Goal: Information Seeking & Learning: Learn about a topic

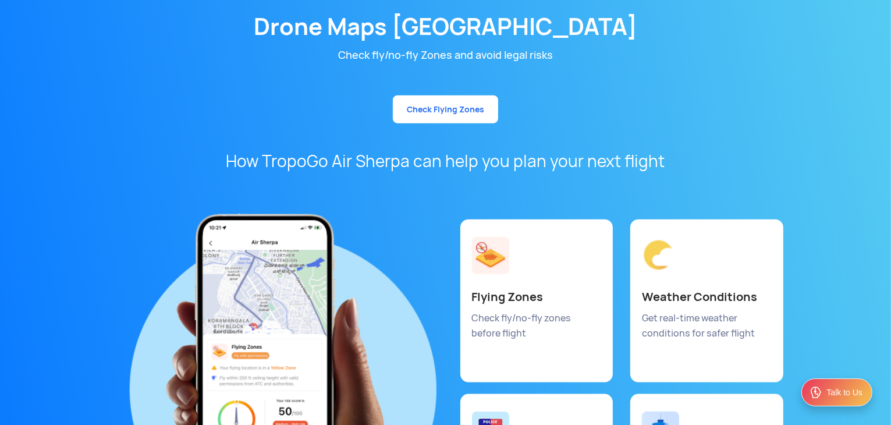
scroll to position [5846, 0]
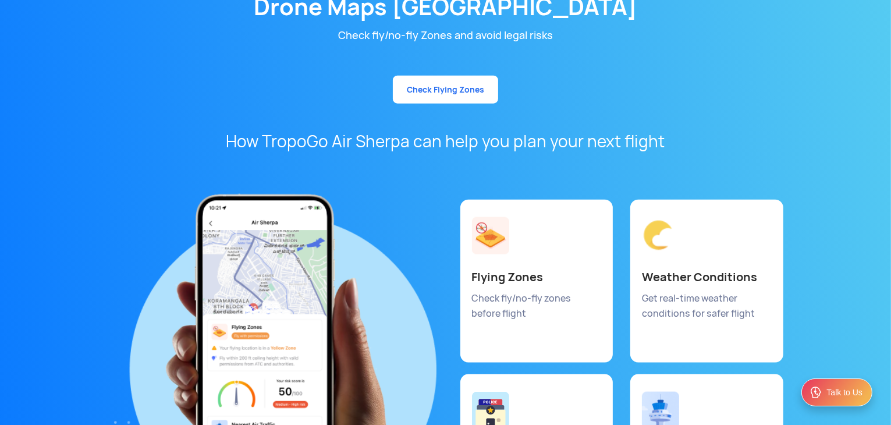
click at [413, 76] on link "Check Flying Zones" at bounding box center [445, 90] width 105 height 28
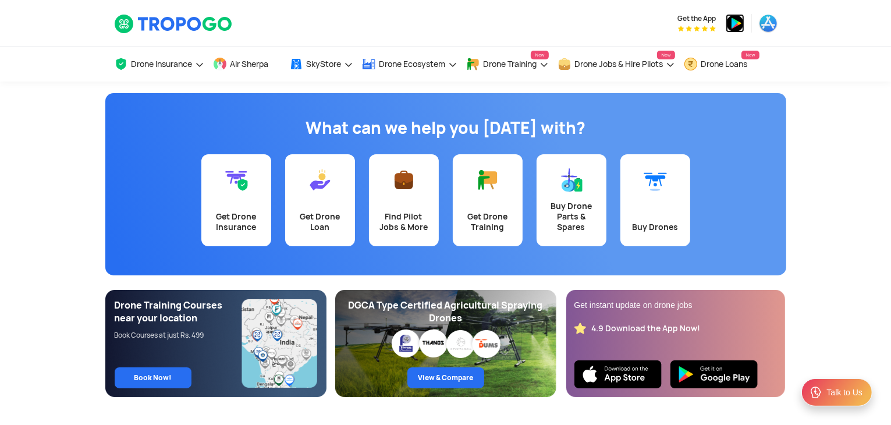
click at [735, 20] on img at bounding box center [735, 23] width 19 height 19
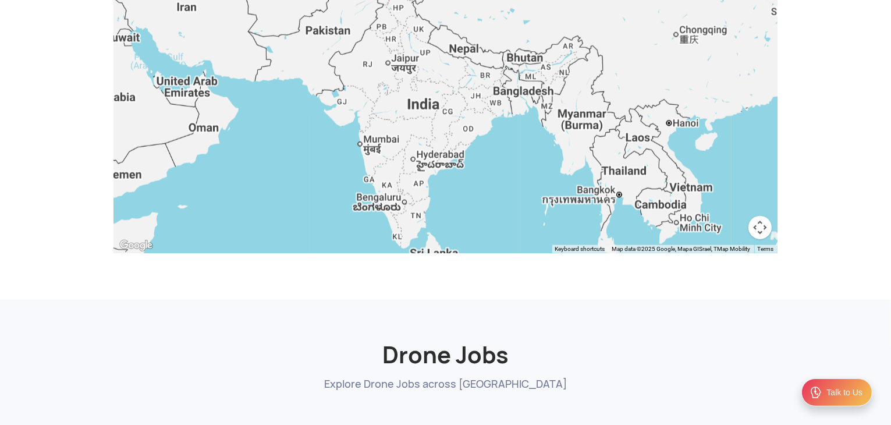
scroll to position [1047, 0]
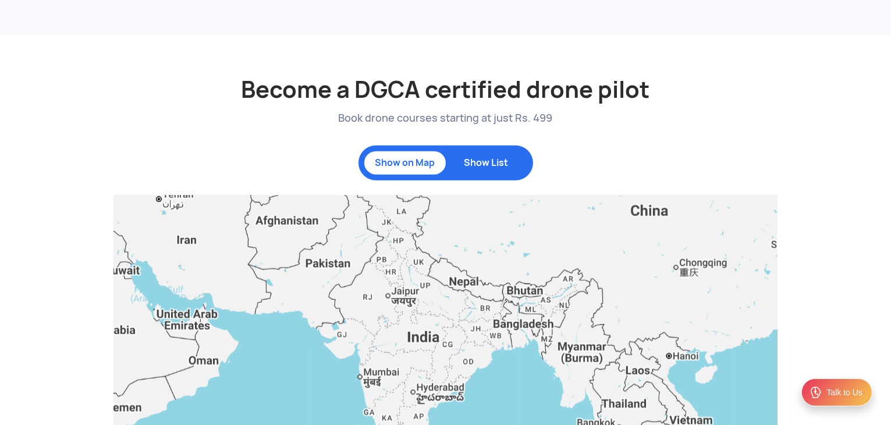
click at [466, 162] on p "Show List" at bounding box center [486, 163] width 70 height 12
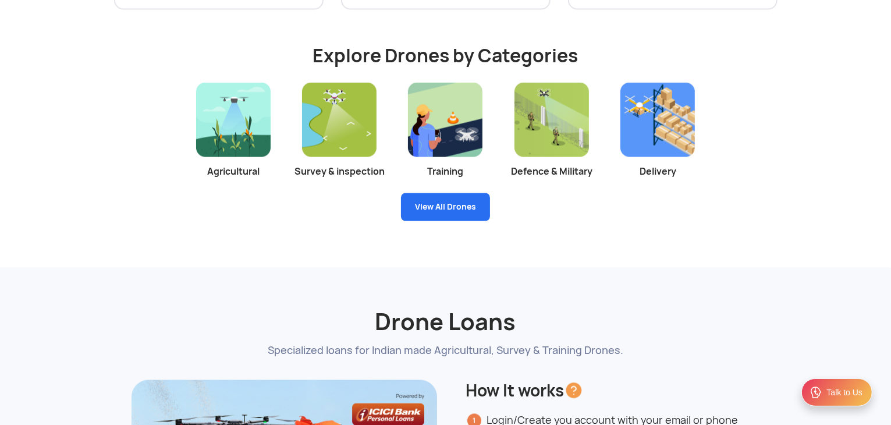
scroll to position [2095, 0]
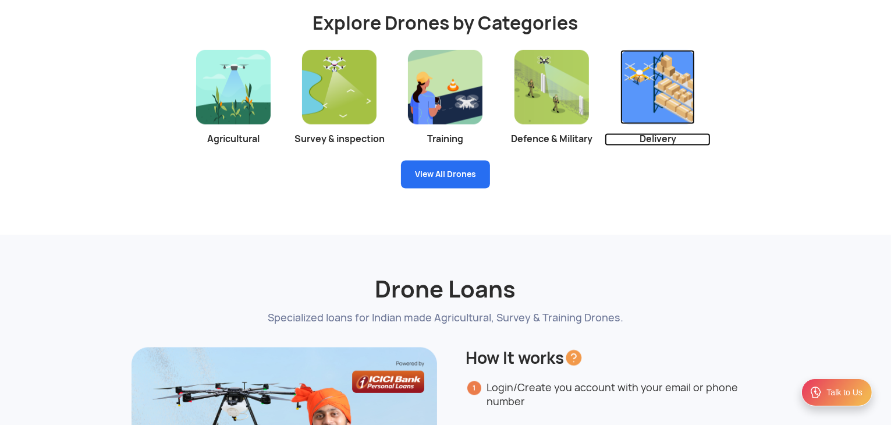
click at [647, 101] on img at bounding box center [657, 87] width 74 height 74
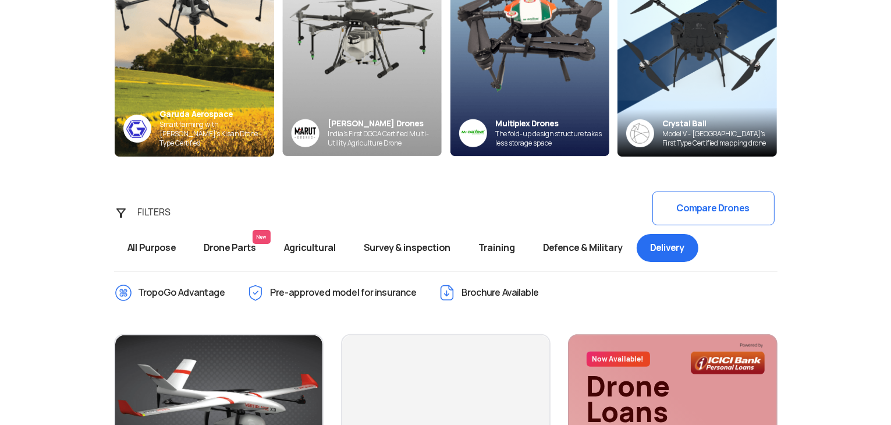
scroll to position [233, 0]
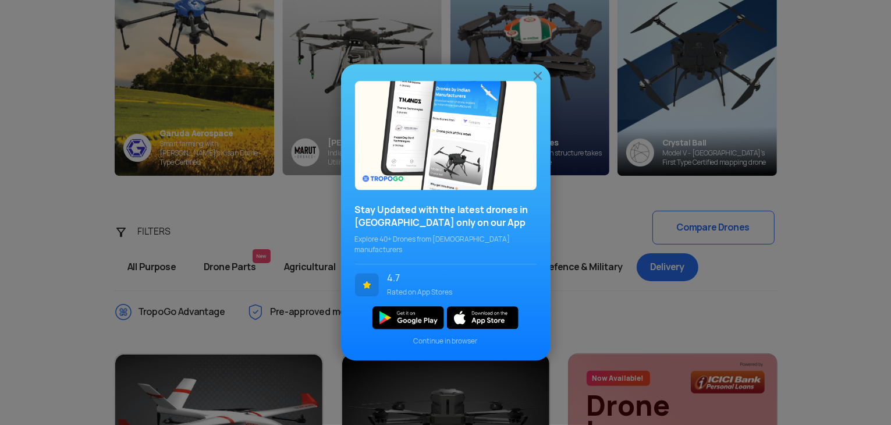
click at [535, 76] on img at bounding box center [538, 76] width 14 height 14
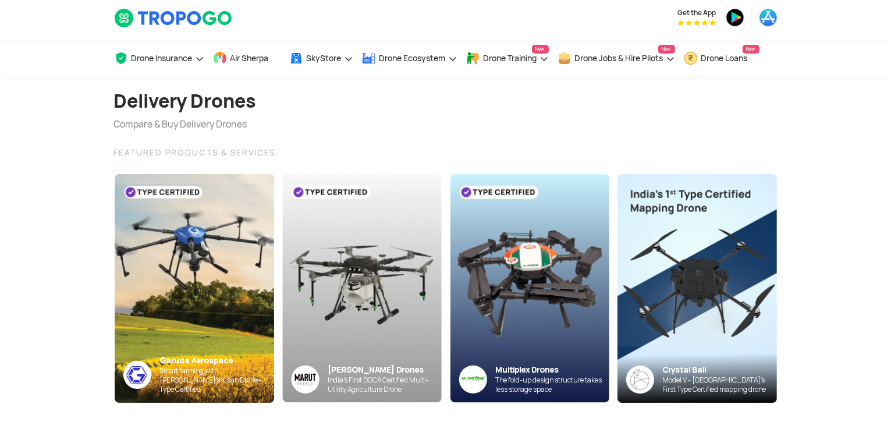
scroll to position [0, 0]
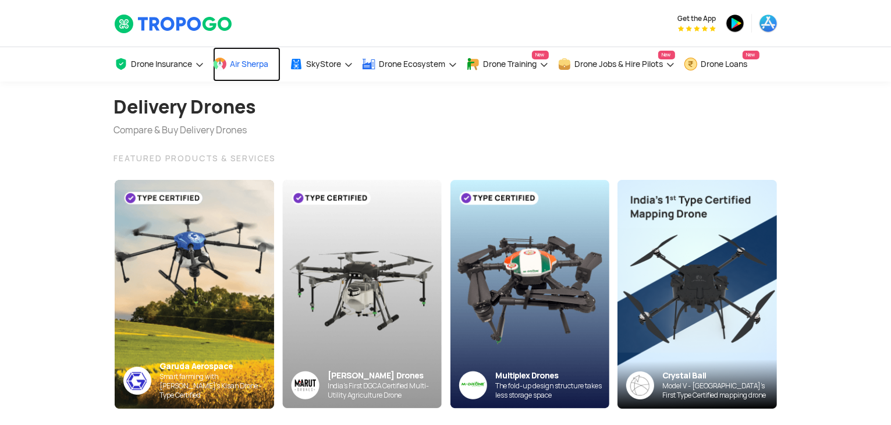
click at [258, 66] on span "Air Sherpa" at bounding box center [249, 63] width 38 height 9
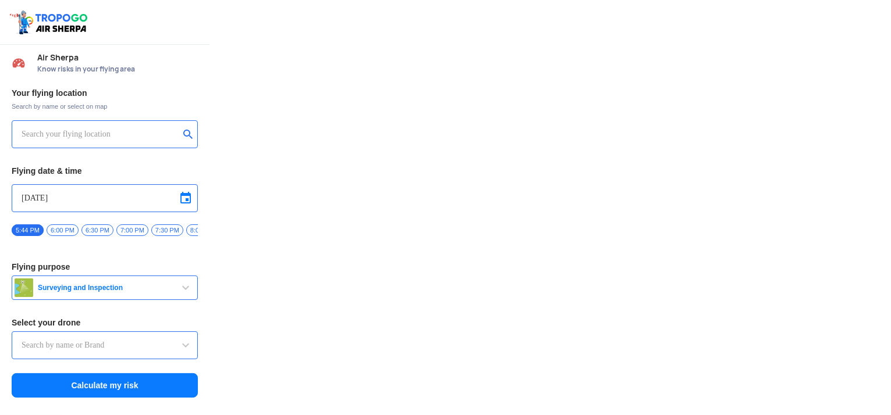
type input "Aquila X2"
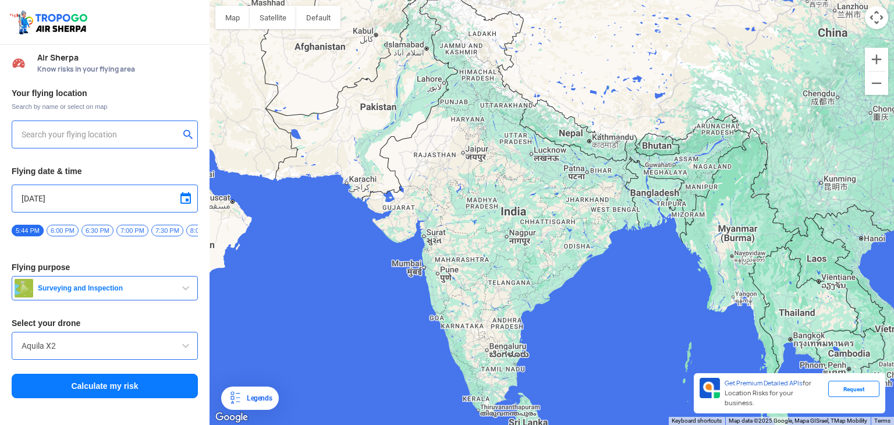
type input "[STREET_ADDRESS]"
click at [67, 23] on img at bounding box center [50, 22] width 83 height 27
